Goal: Participate in discussion: Engage in conversation with other users on a specific topic

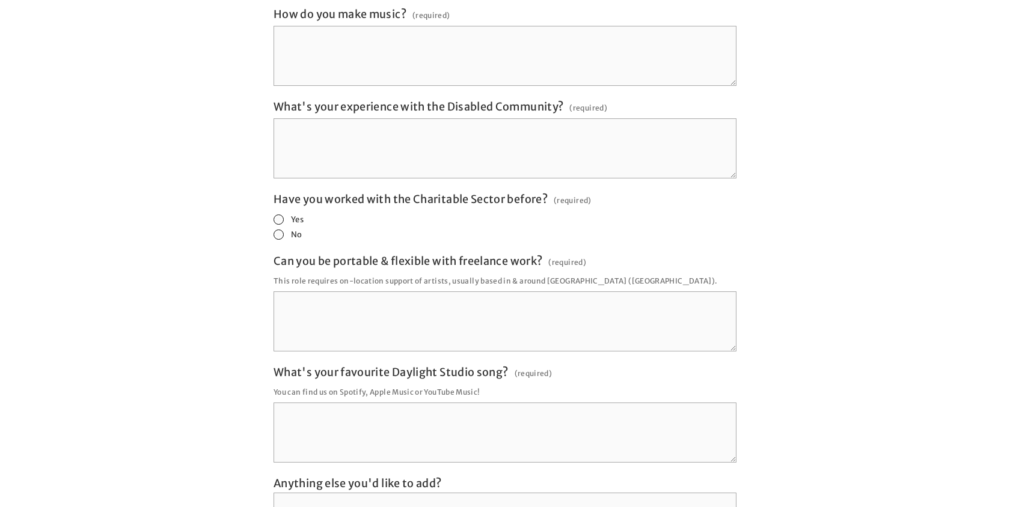
scroll to position [2291, 0]
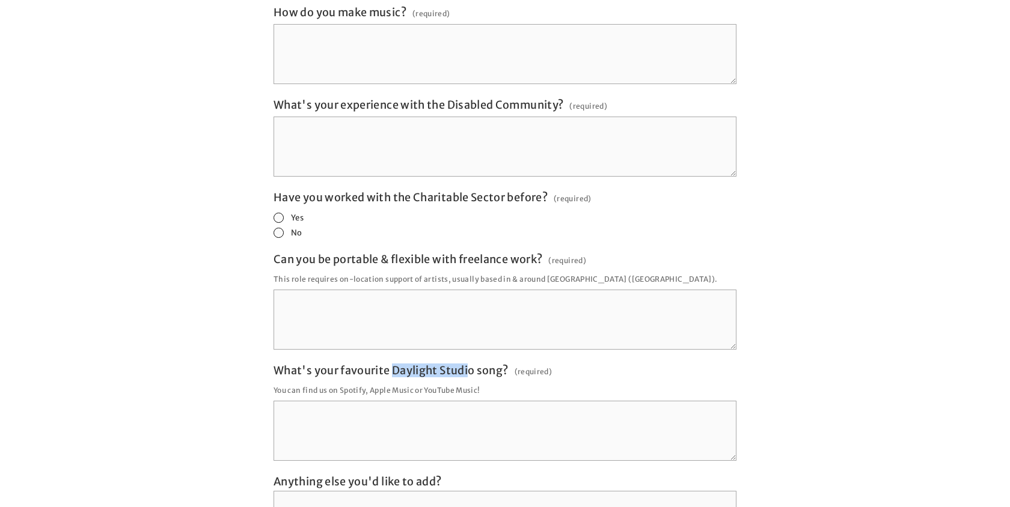
drag, startPoint x: 471, startPoint y: 349, endPoint x: 395, endPoint y: 350, distance: 75.7
click at [395, 364] on span "What's your favourite Daylight Studio song?" at bounding box center [391, 371] width 234 height 14
click at [469, 382] on p "You can find us on Spotify, Apple Music or YouTube Music!" at bounding box center [505, 390] width 463 height 16
drag, startPoint x: 475, startPoint y: 352, endPoint x: 400, endPoint y: 351, distance: 75.1
click at [403, 364] on span "What's your favourite Daylight Studio song?" at bounding box center [391, 371] width 234 height 14
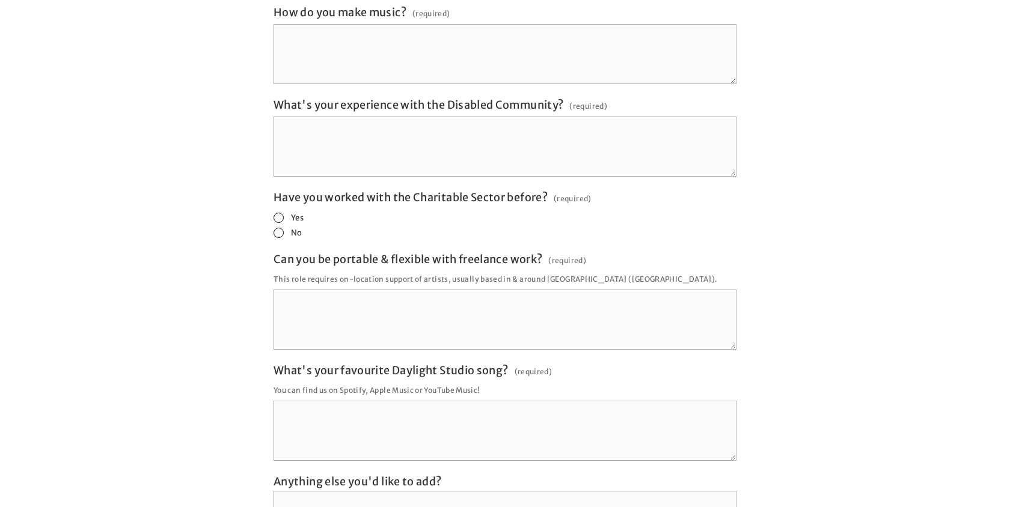
click at [396, 364] on span "What's your favourite Daylight Studio song?" at bounding box center [391, 371] width 234 height 14
click at [396, 401] on textarea "What's your favourite Daylight Studio song? (required)" at bounding box center [505, 431] width 463 height 60
drag, startPoint x: 393, startPoint y: 349, endPoint x: 473, endPoint y: 352, distance: 80.6
click at [473, 364] on span "What's your favourite Daylight Studio song?" at bounding box center [391, 371] width 234 height 14
copy span "Daylight Studio"
